Goal: Find specific page/section: Find specific page/section

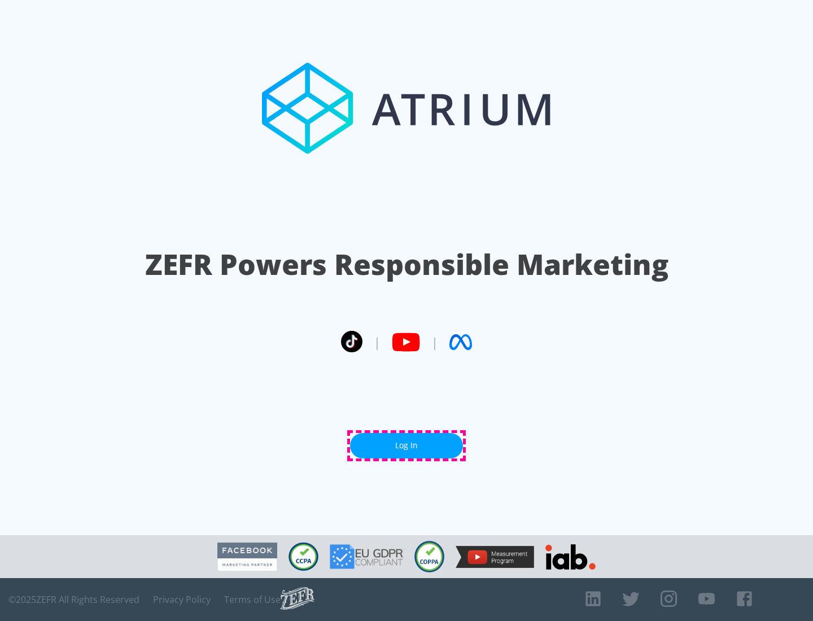
click at [406, 445] on link "Log In" at bounding box center [406, 445] width 113 height 25
